Goal: Information Seeking & Learning: Learn about a topic

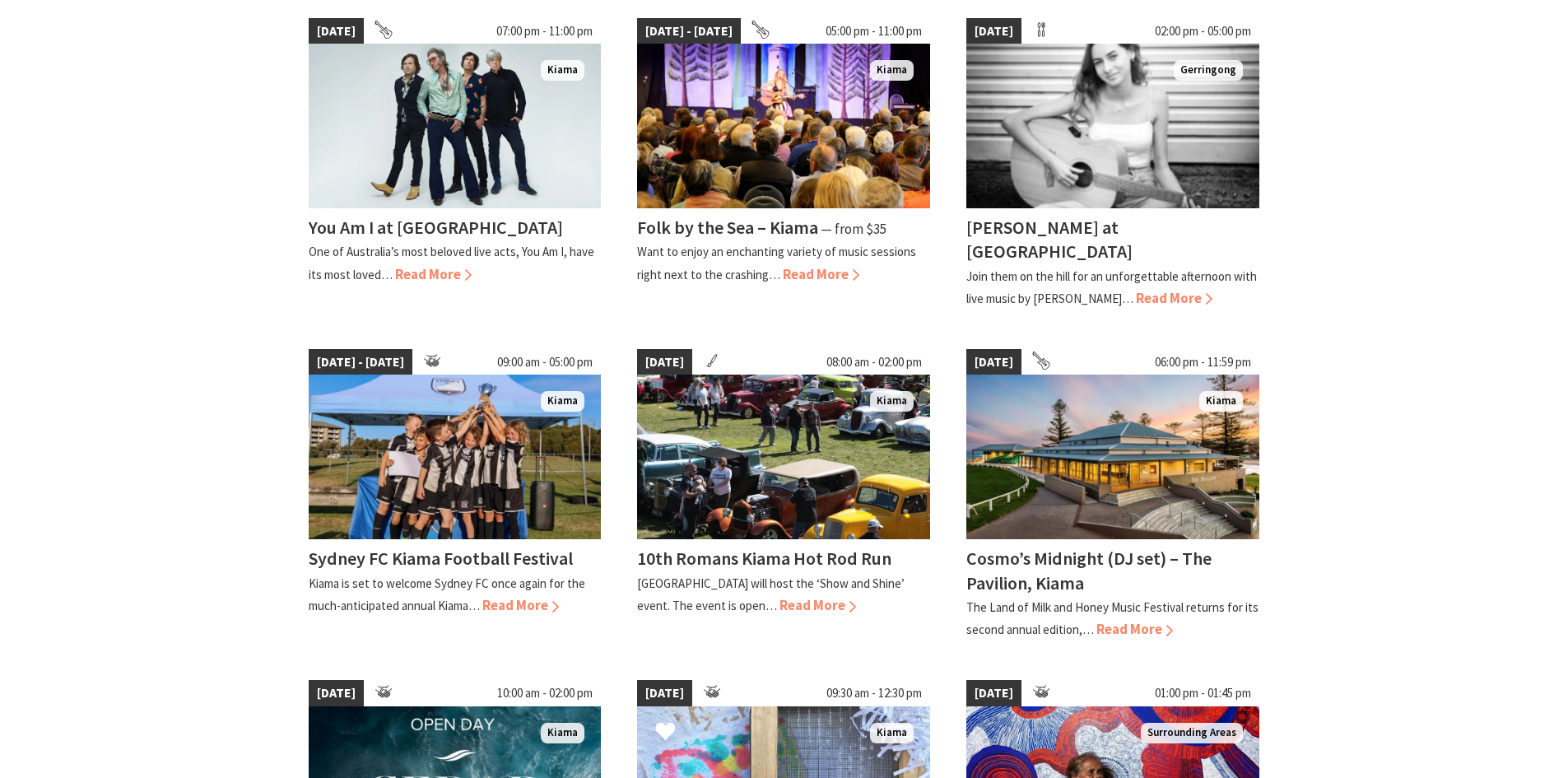
scroll to position [412, 0]
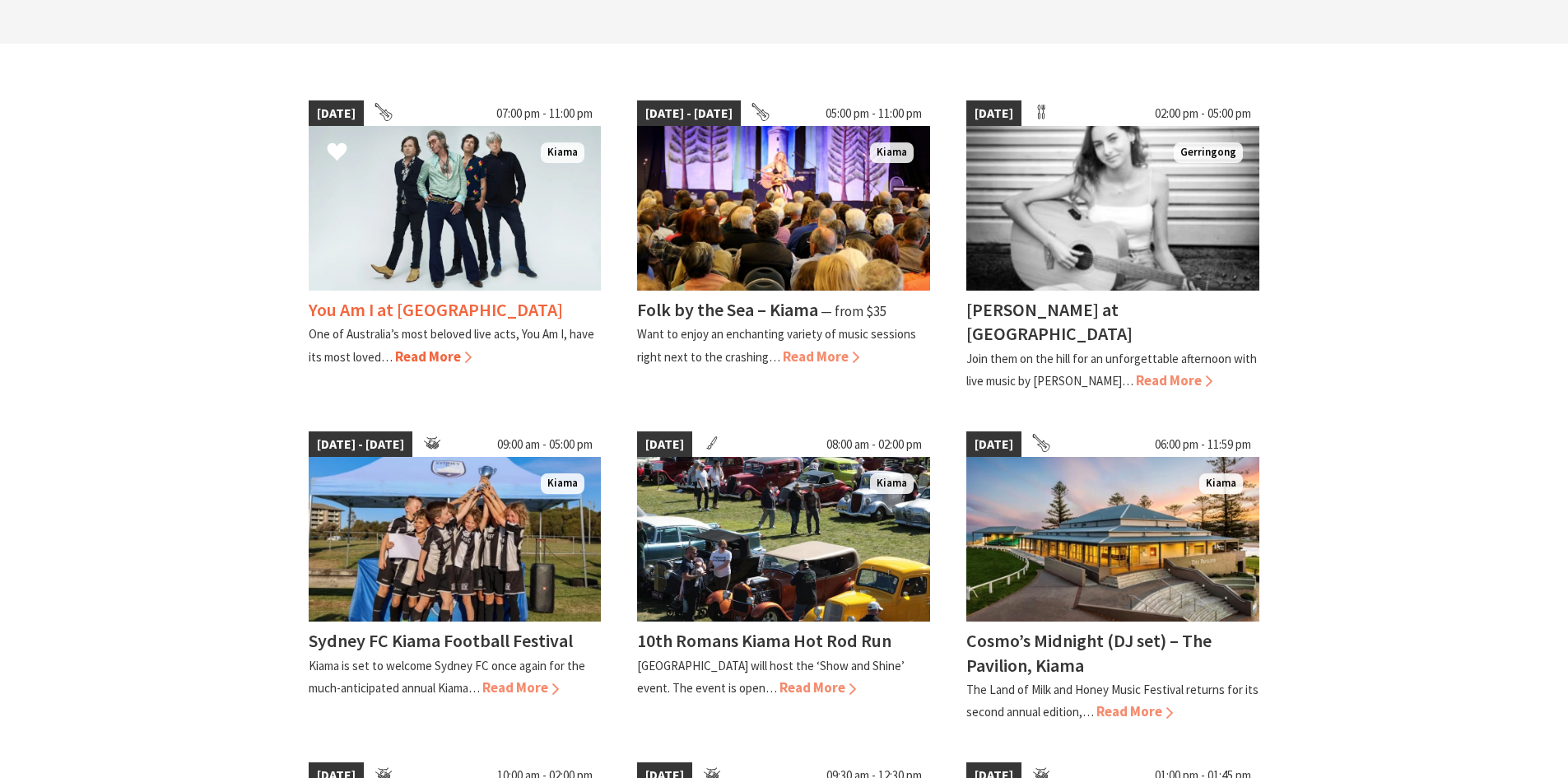
click at [415, 360] on span "Read More" at bounding box center [433, 356] width 76 height 18
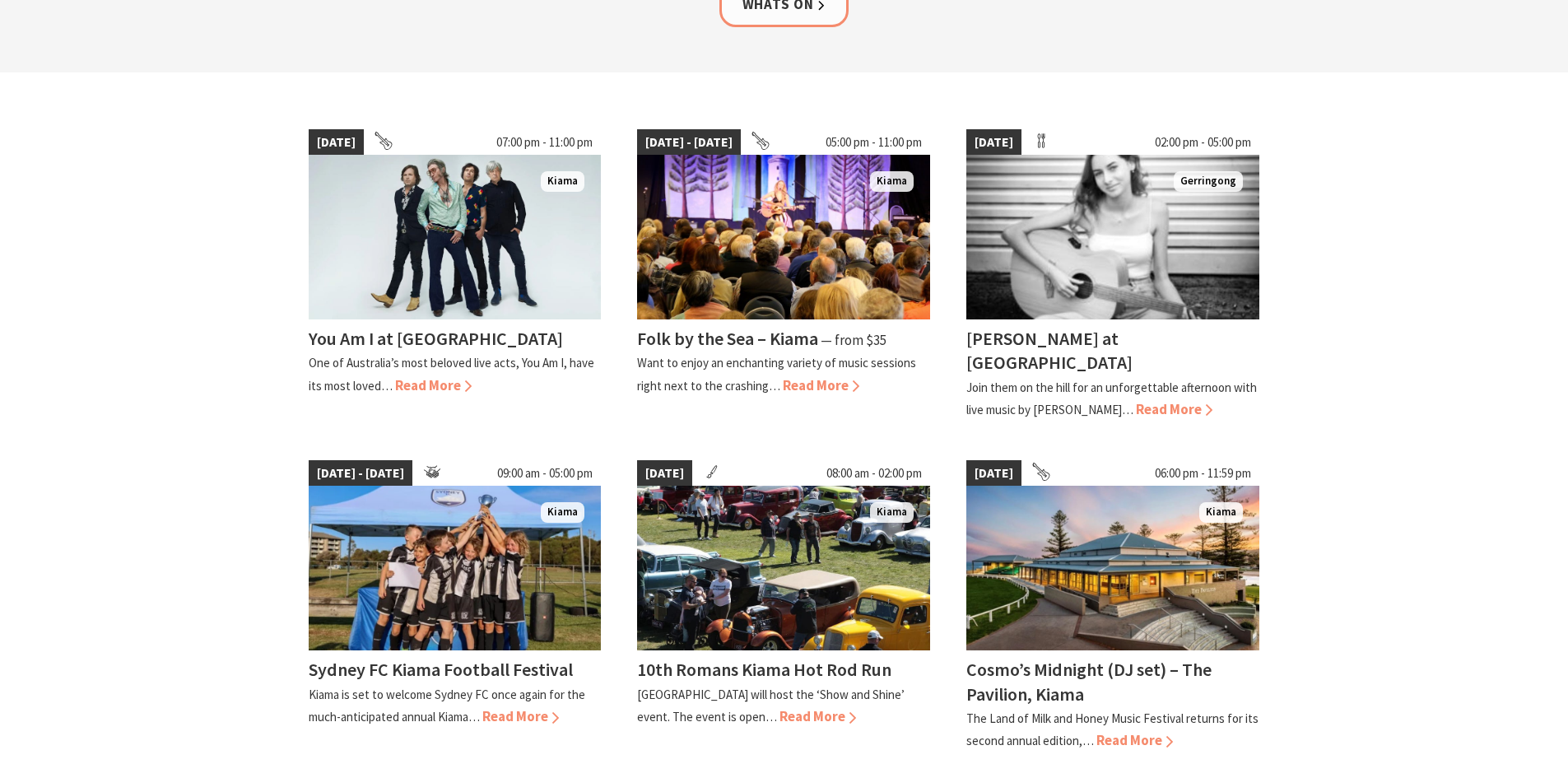
scroll to position [412, 0]
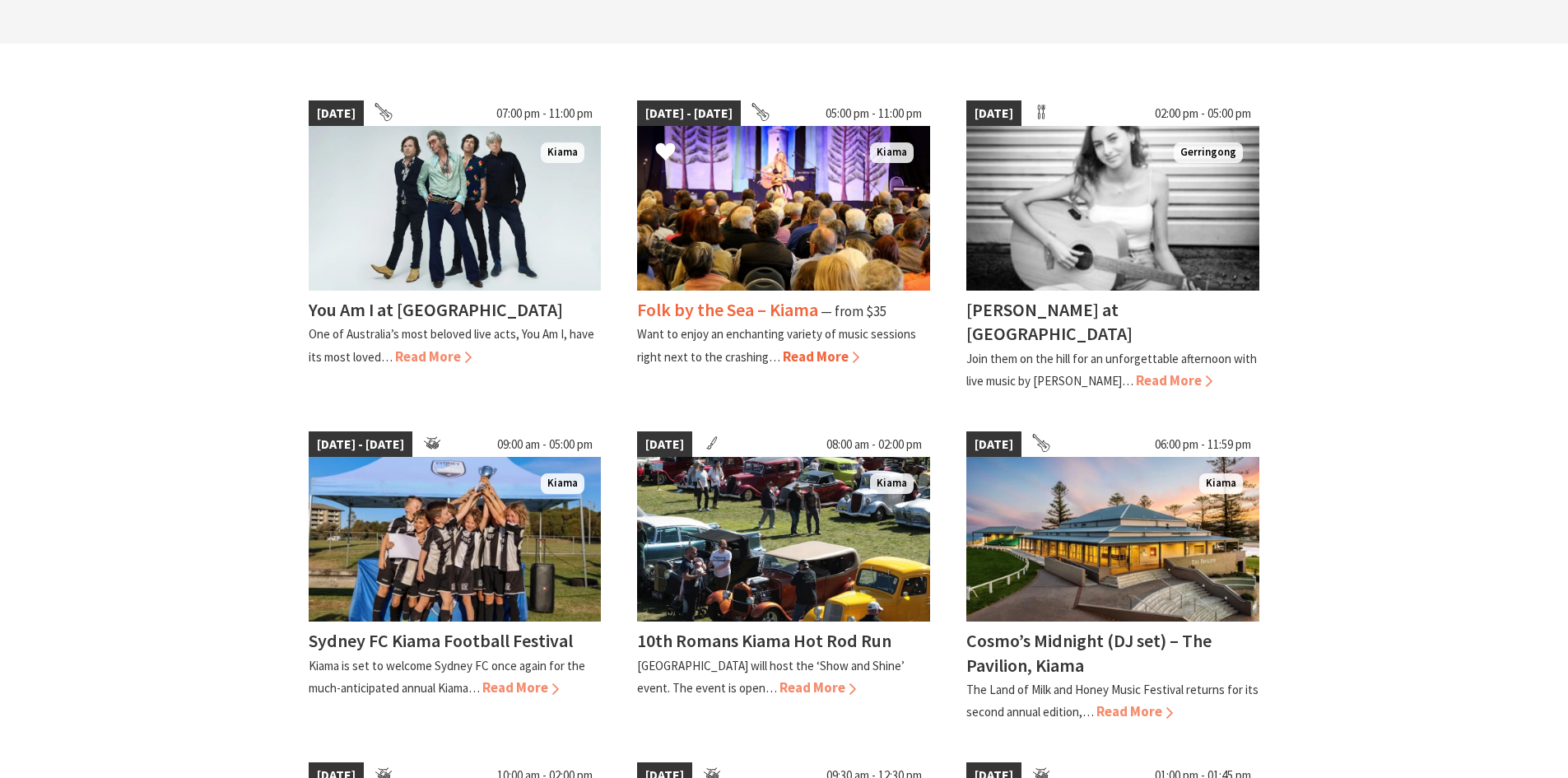
click at [744, 228] on img at bounding box center [784, 208] width 293 height 164
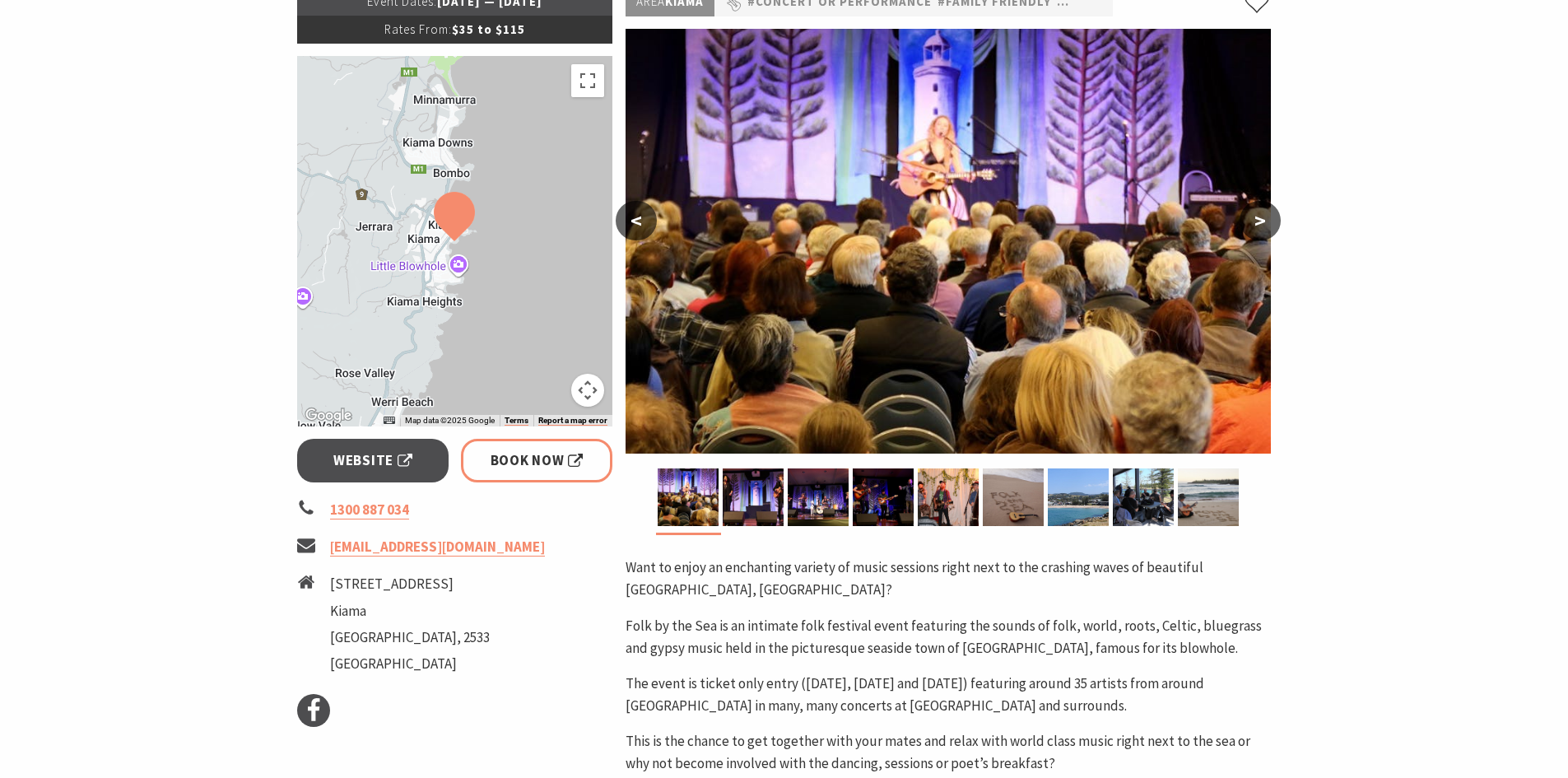
scroll to position [494, 0]
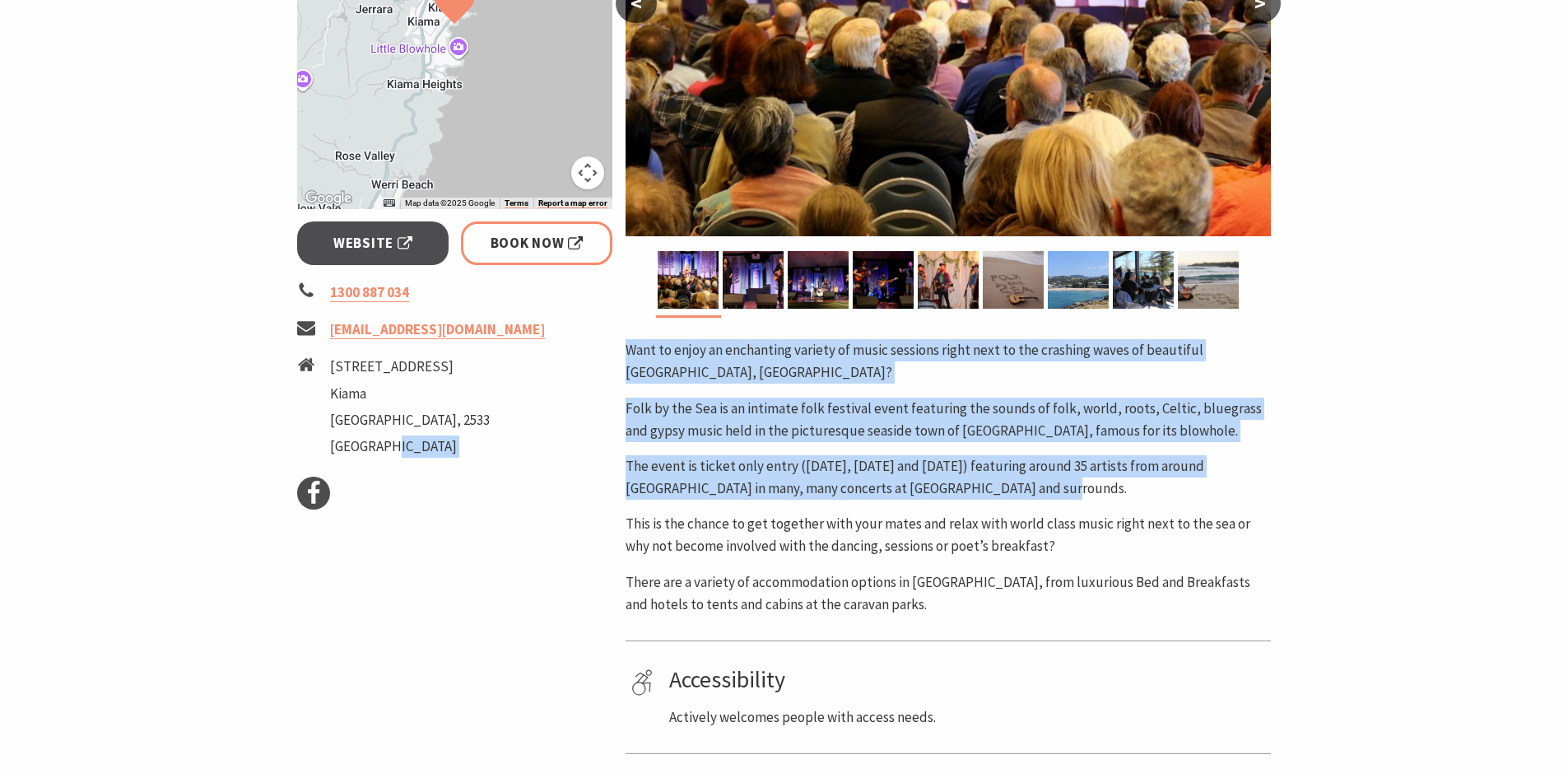
drag, startPoint x: 618, startPoint y: 409, endPoint x: 1026, endPoint y: 483, distance: 414.7
click at [1026, 483] on div "Event Dates: 12 Sep 2025 — 14 Sep 2025 Rates From: $35 to $115 ← Move left → Mo…" at bounding box center [784, 351] width 987 height 1161
copy div "Facebook Area Kiama #Concert or Performance #Family Friendly #Featured #Festiva…"
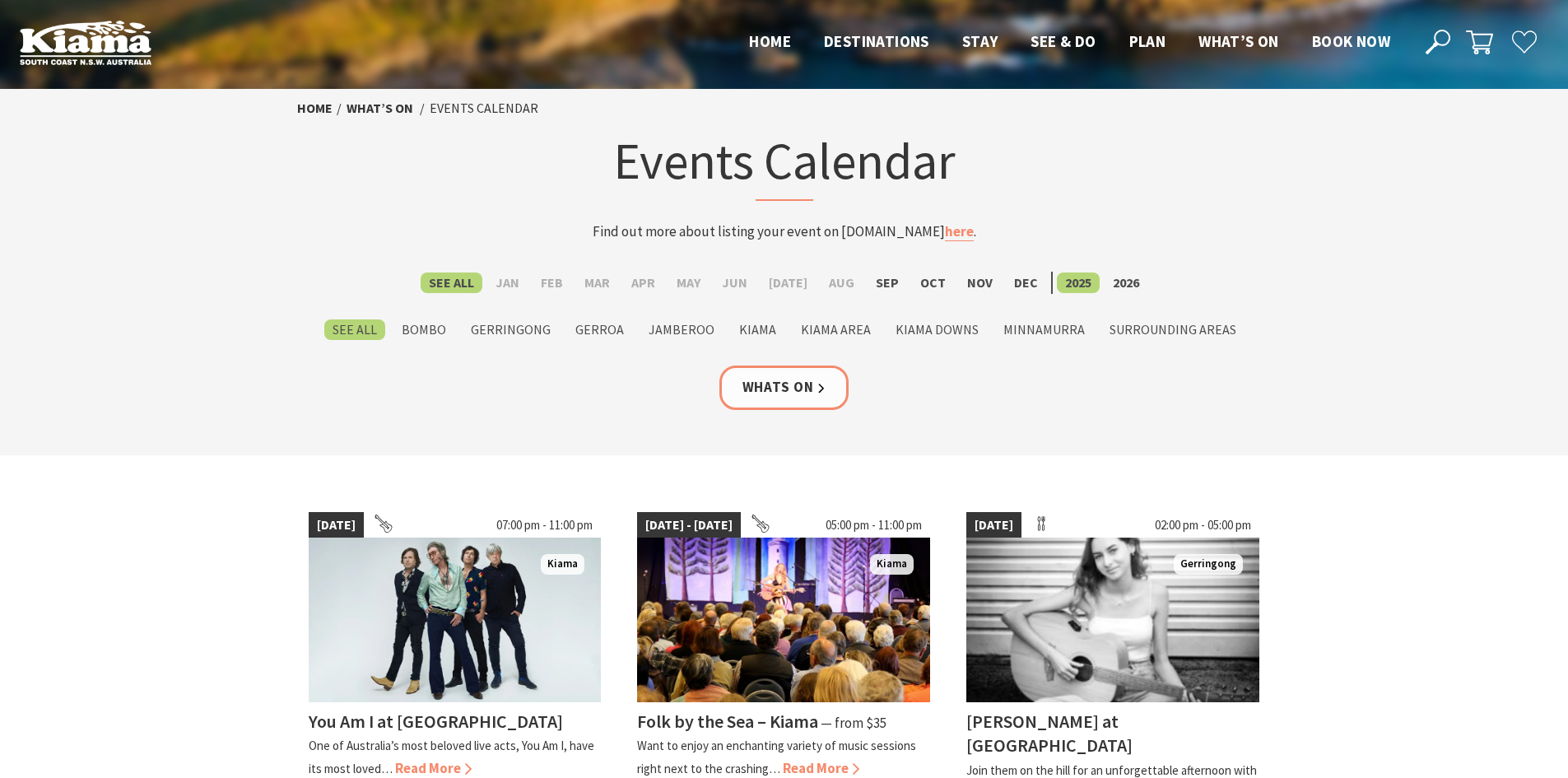
scroll to position [412, 0]
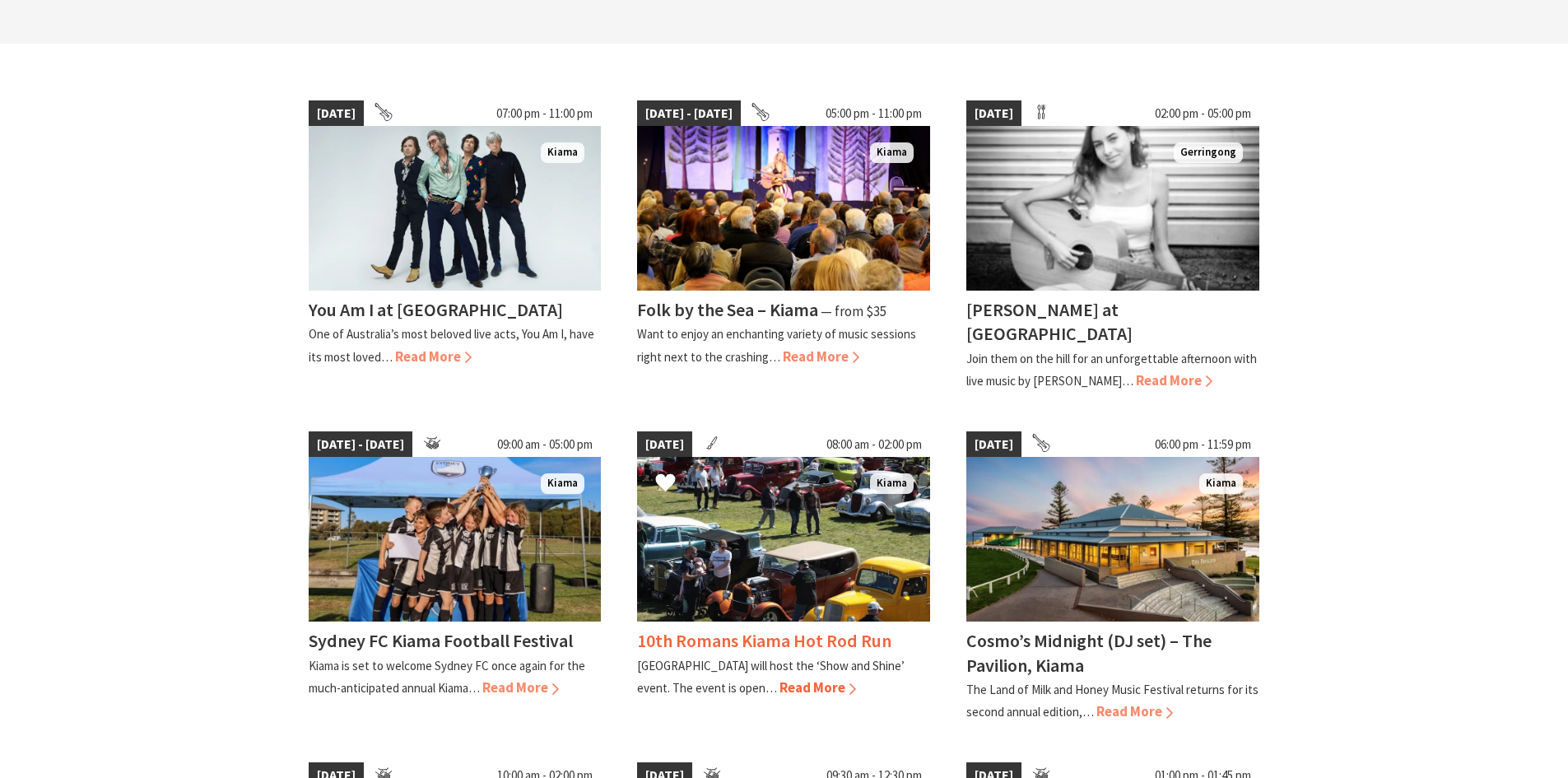
click at [737, 629] on h4 "10th Romans Kiama Hot Rod Run" at bounding box center [764, 640] width 254 height 23
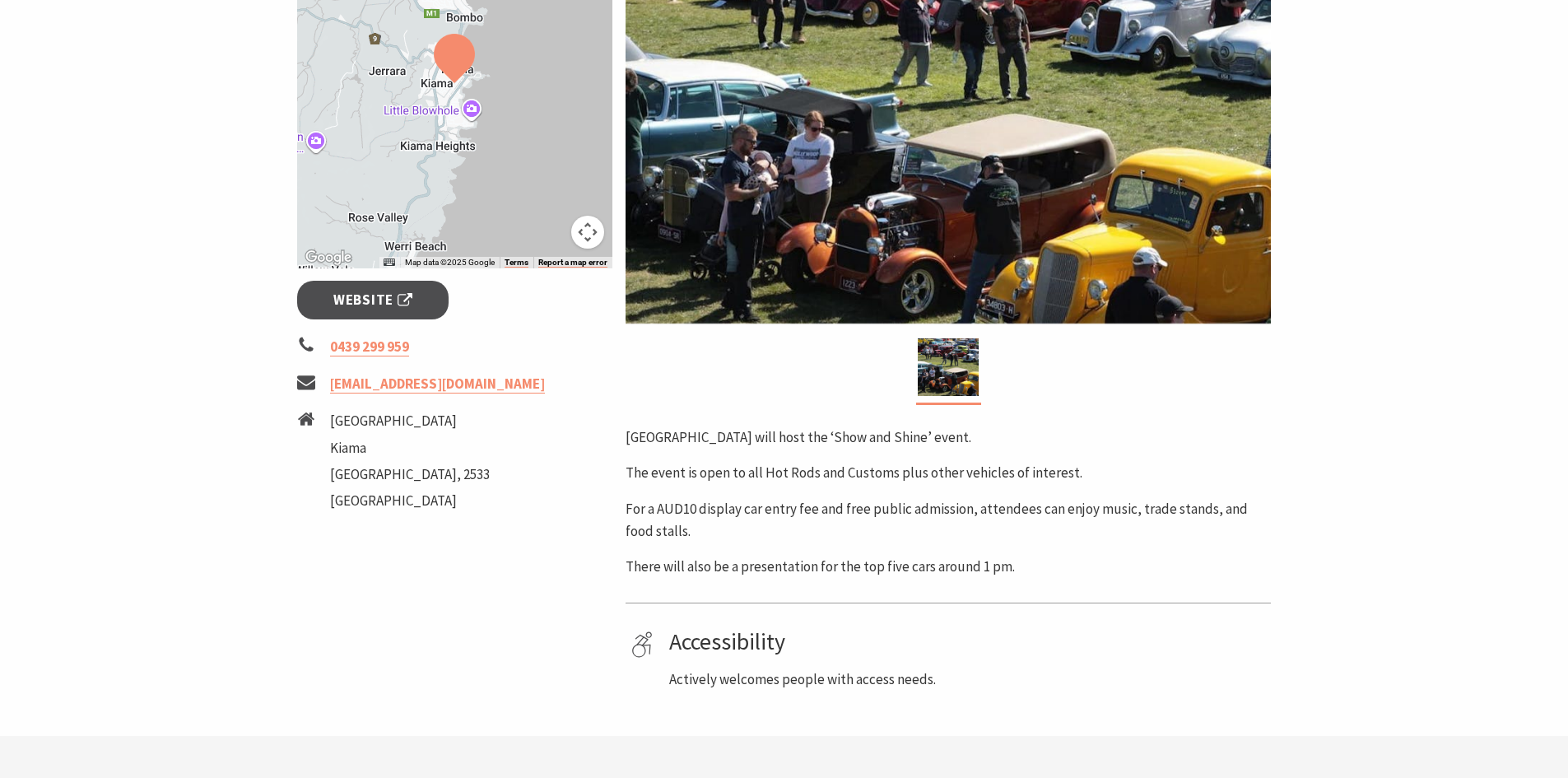
scroll to position [494, 0]
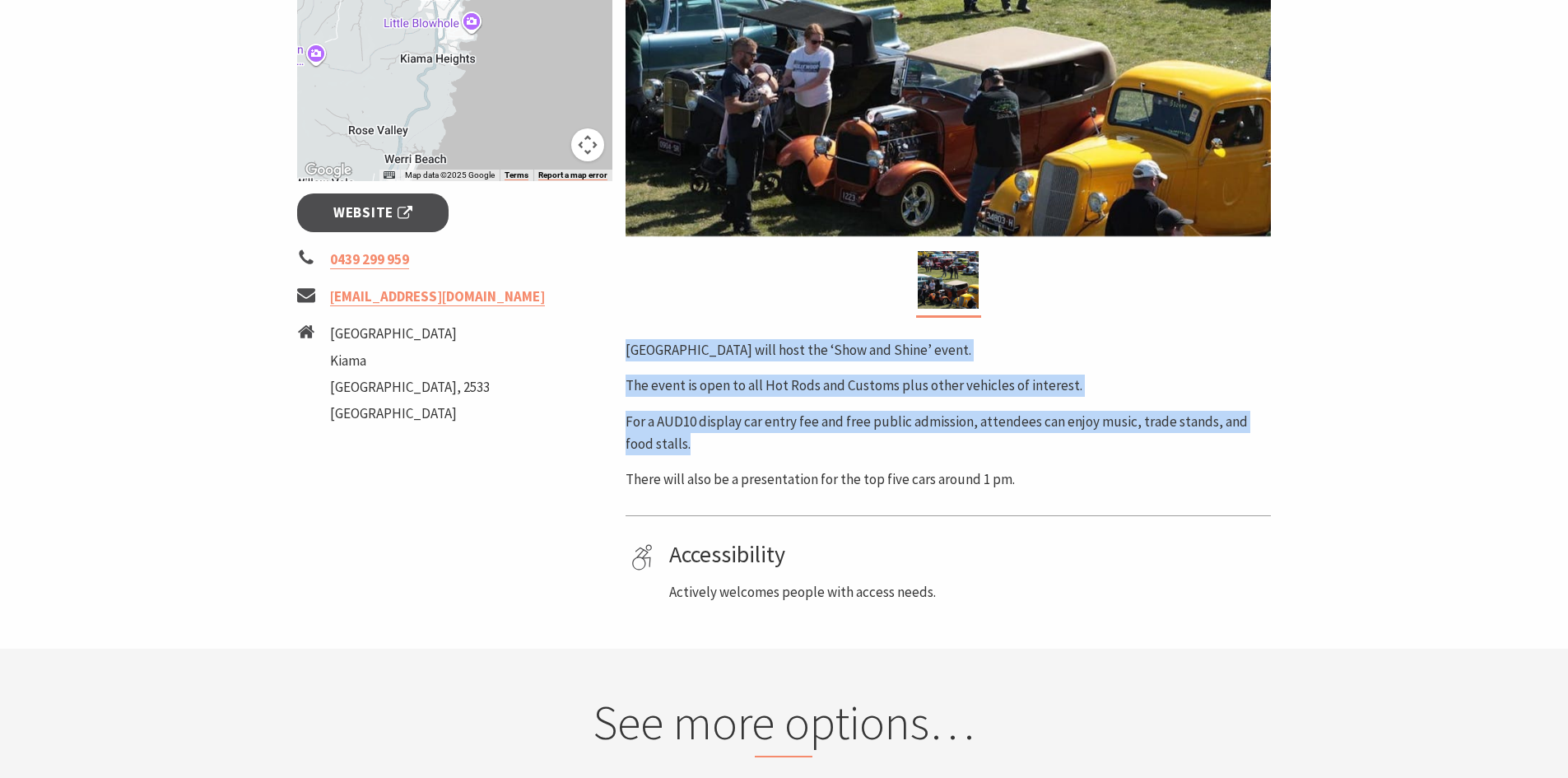
drag, startPoint x: 627, startPoint y: 349, endPoint x: 704, endPoint y: 436, distance: 116.2
click at [704, 436] on div "Black Beach Reserve will host the ‘Show and Shine’ event. The event is open to …" at bounding box center [948, 414] width 645 height 151
copy div "Black Beach Reserve will host the ‘Show and Shine’ event. The event is open to …"
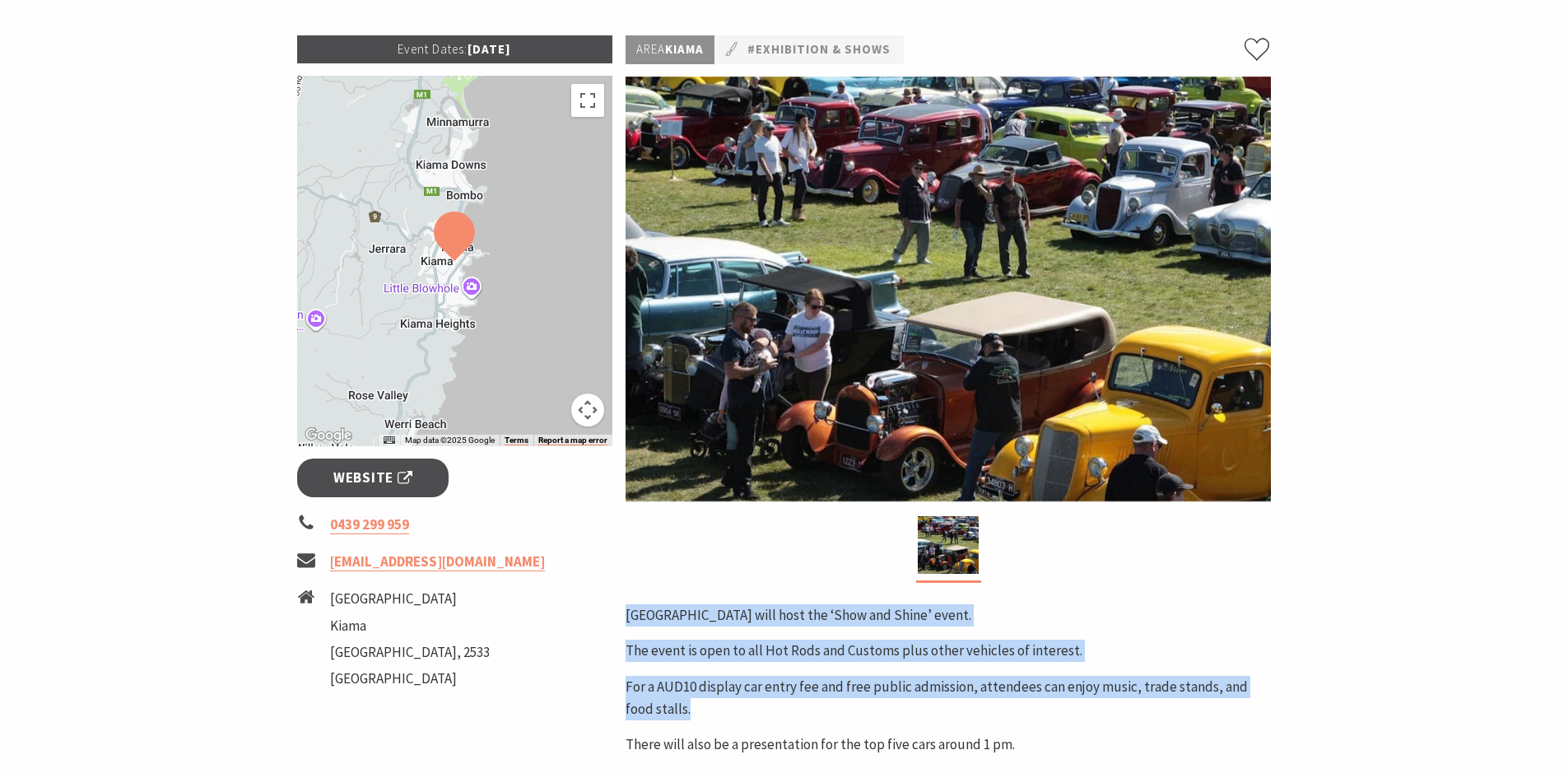
scroll to position [164, 0]
